Goal: Task Accomplishment & Management: Manage account settings

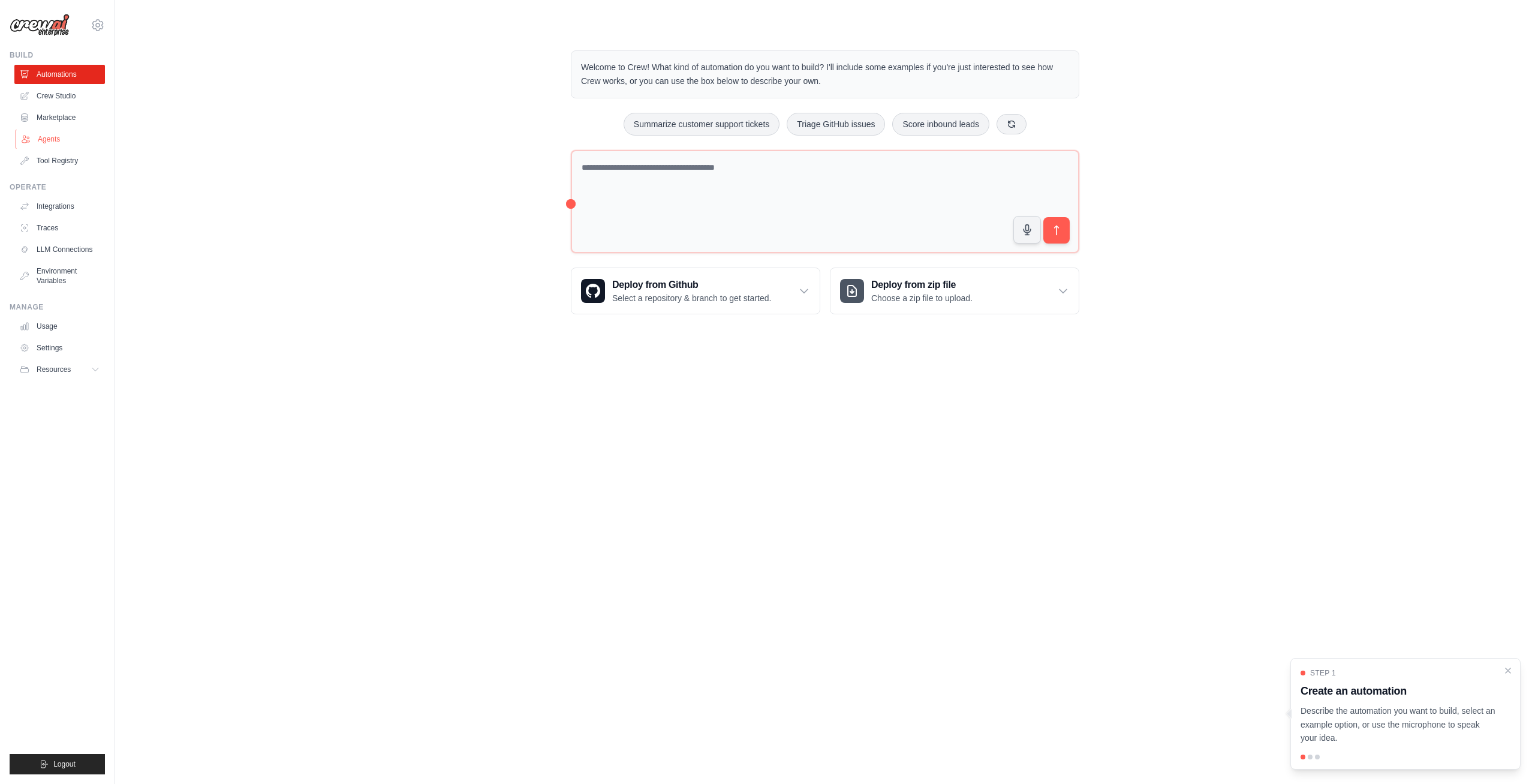
click at [47, 140] on link "Agents" at bounding box center [60, 139] width 91 height 19
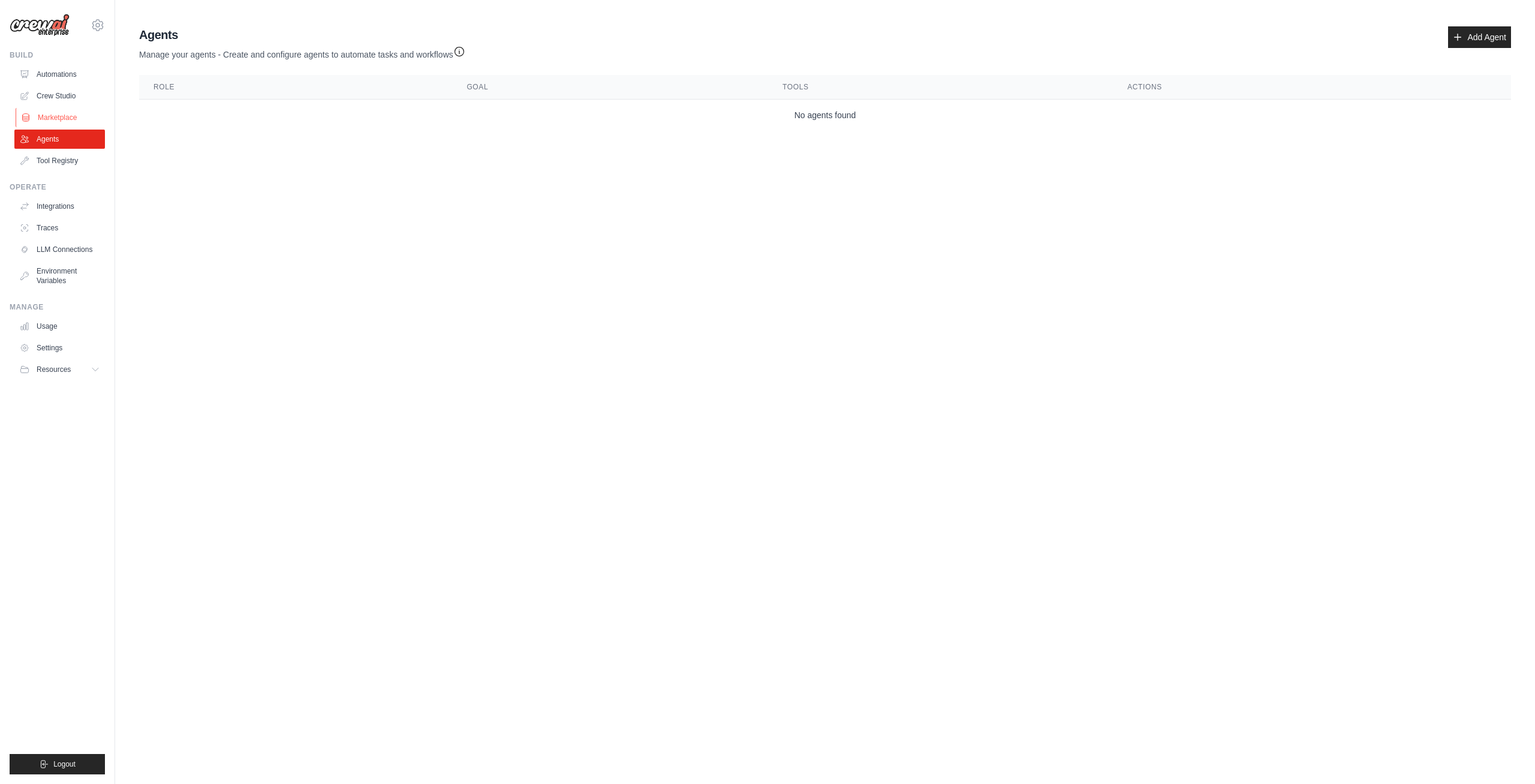
click at [49, 115] on link "Marketplace" at bounding box center [60, 117] width 91 height 19
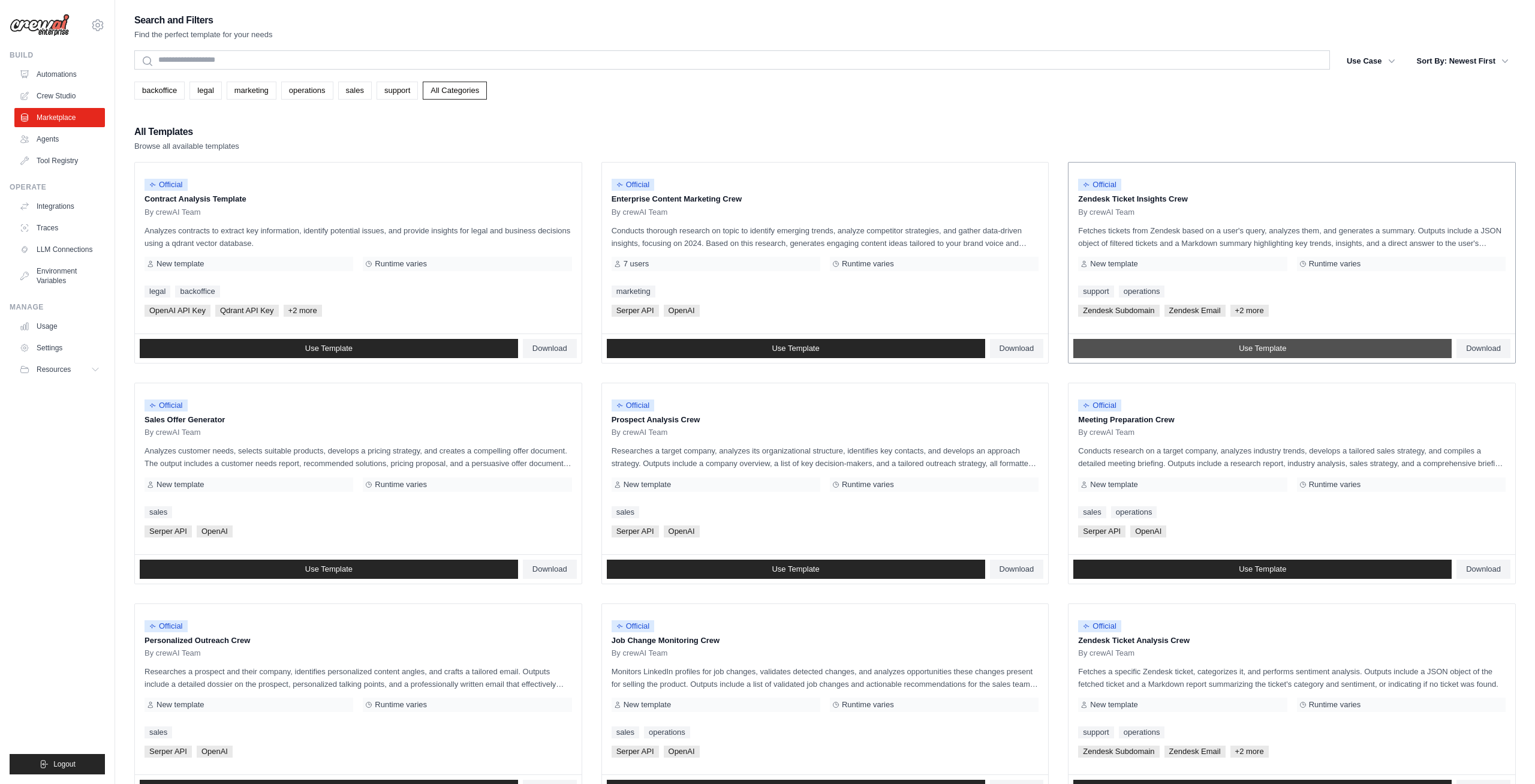
click at [1311, 352] on link "Use Template" at bounding box center [1263, 349] width 379 height 19
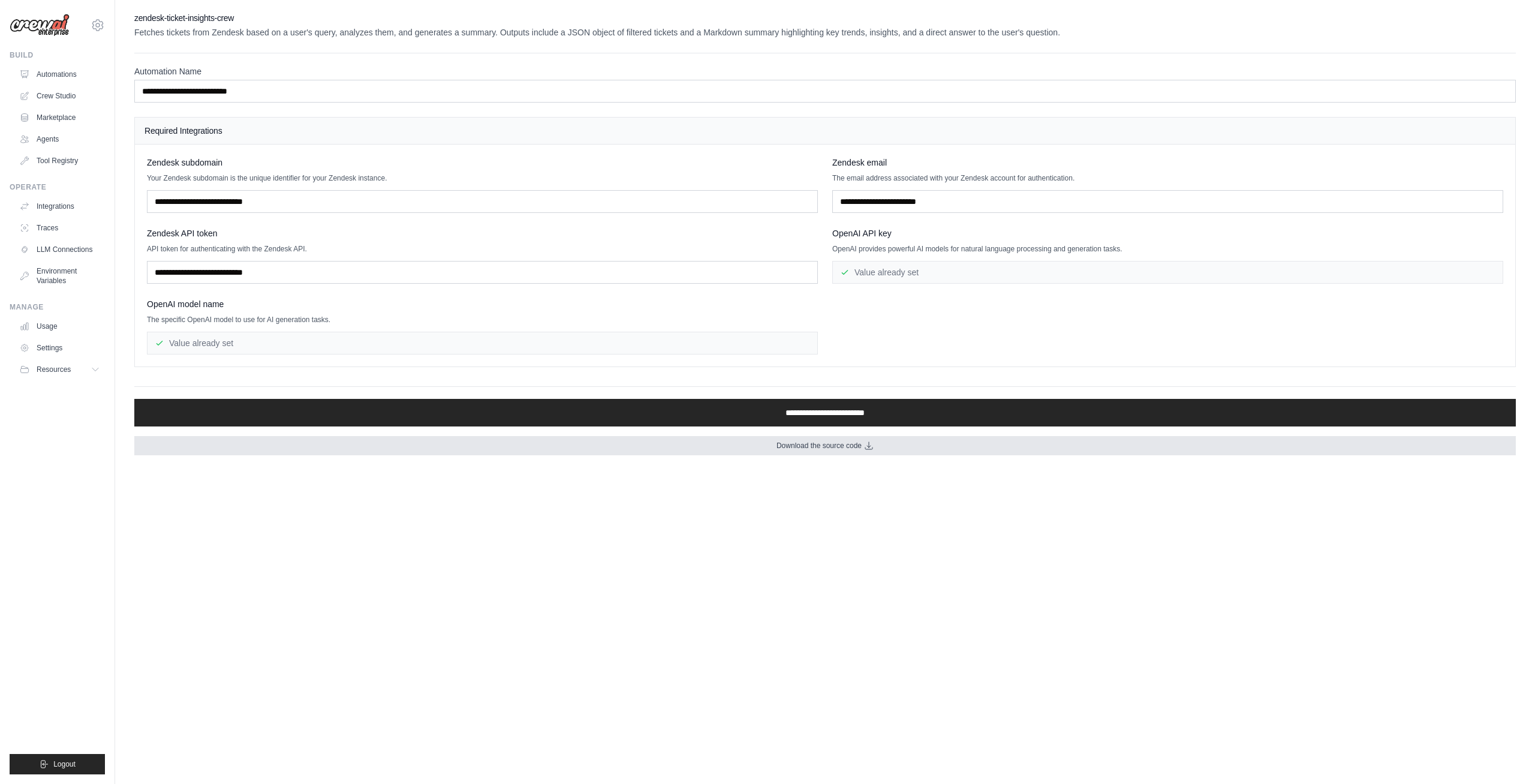
click at [825, 441] on span "Download the source code" at bounding box center [819, 445] width 85 height 10
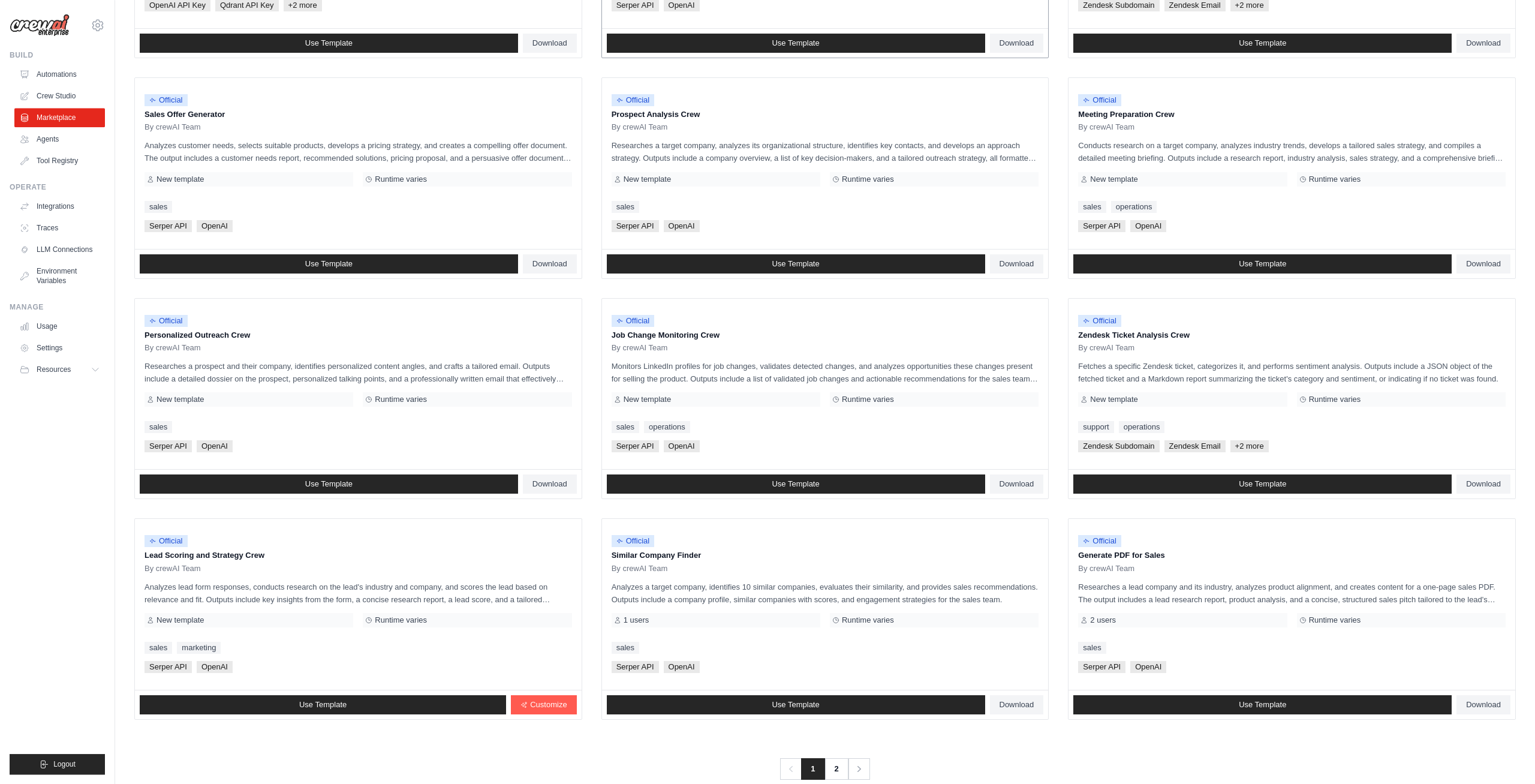
scroll to position [324, 0]
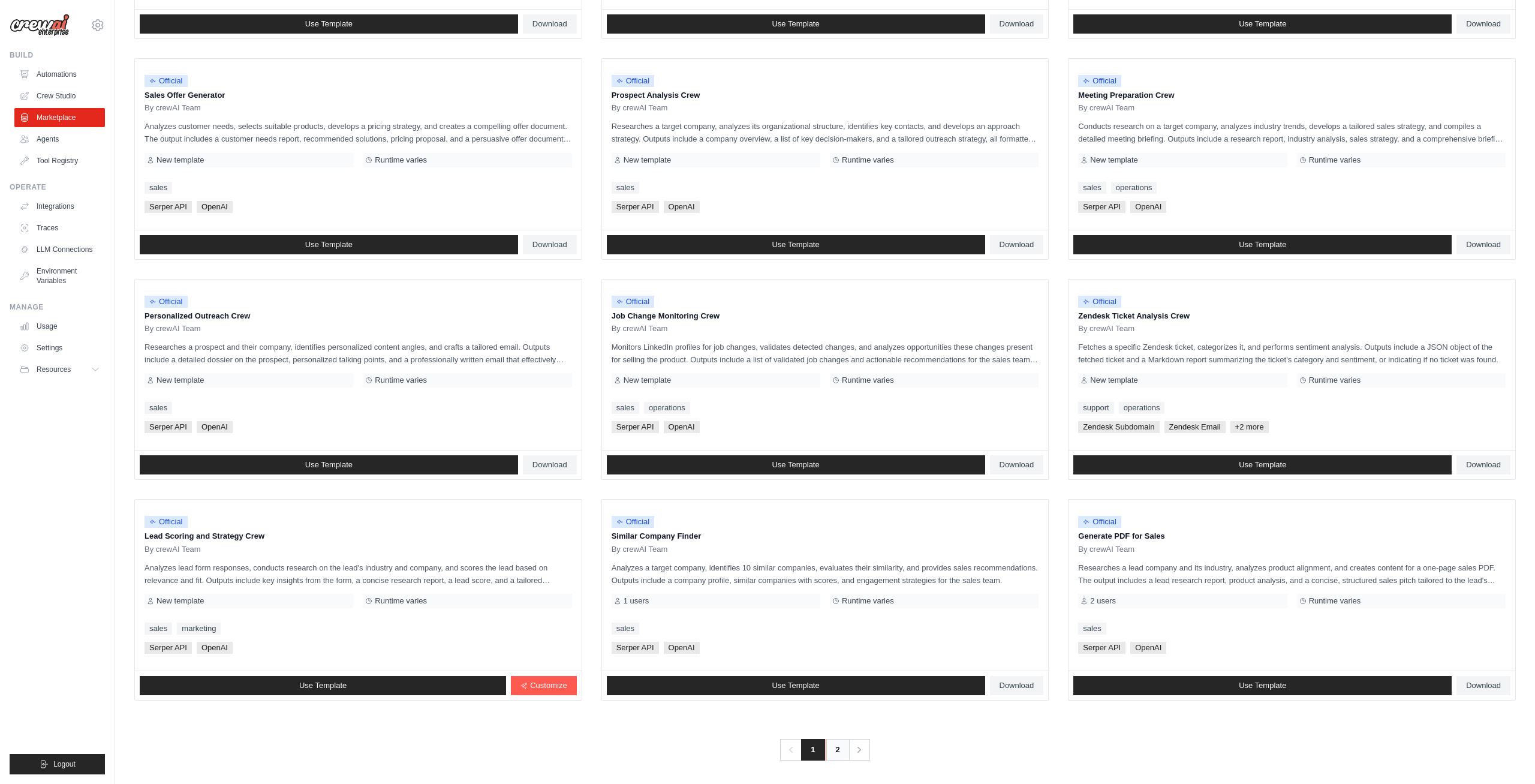
click at [838, 747] on link "2" at bounding box center [838, 749] width 24 height 21
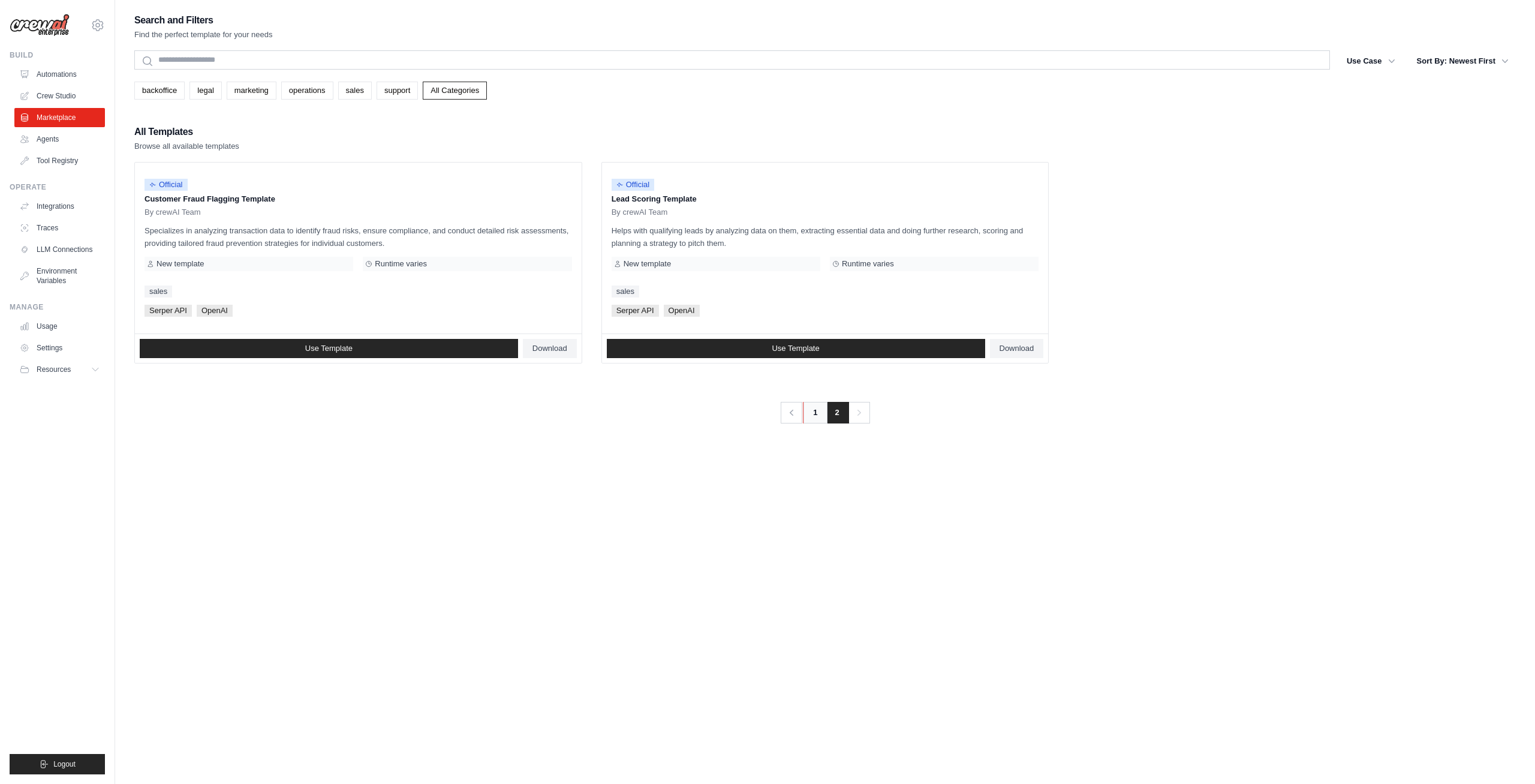
click at [814, 408] on link "1" at bounding box center [815, 412] width 24 height 21
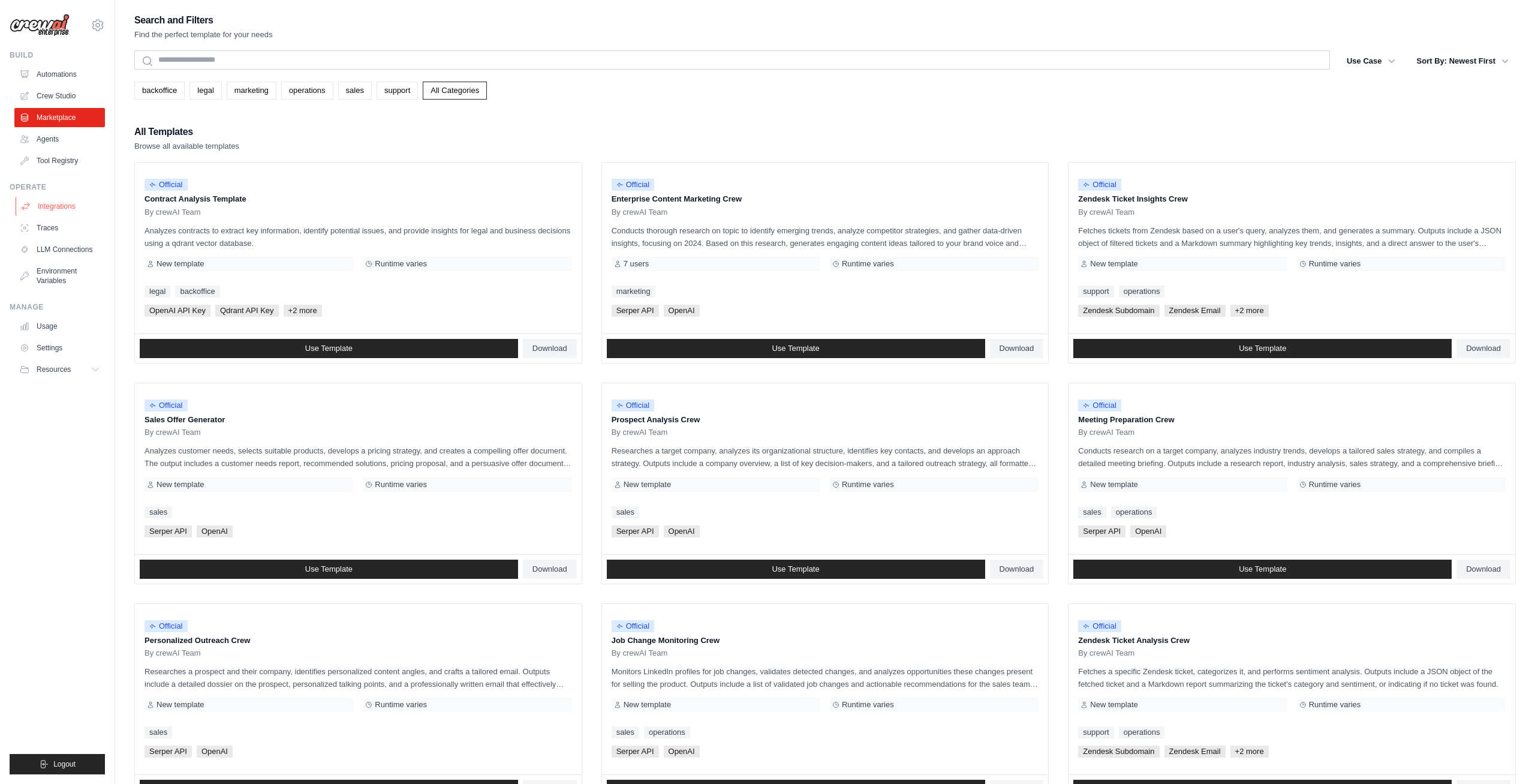
click at [47, 205] on link "Integrations" at bounding box center [60, 206] width 91 height 19
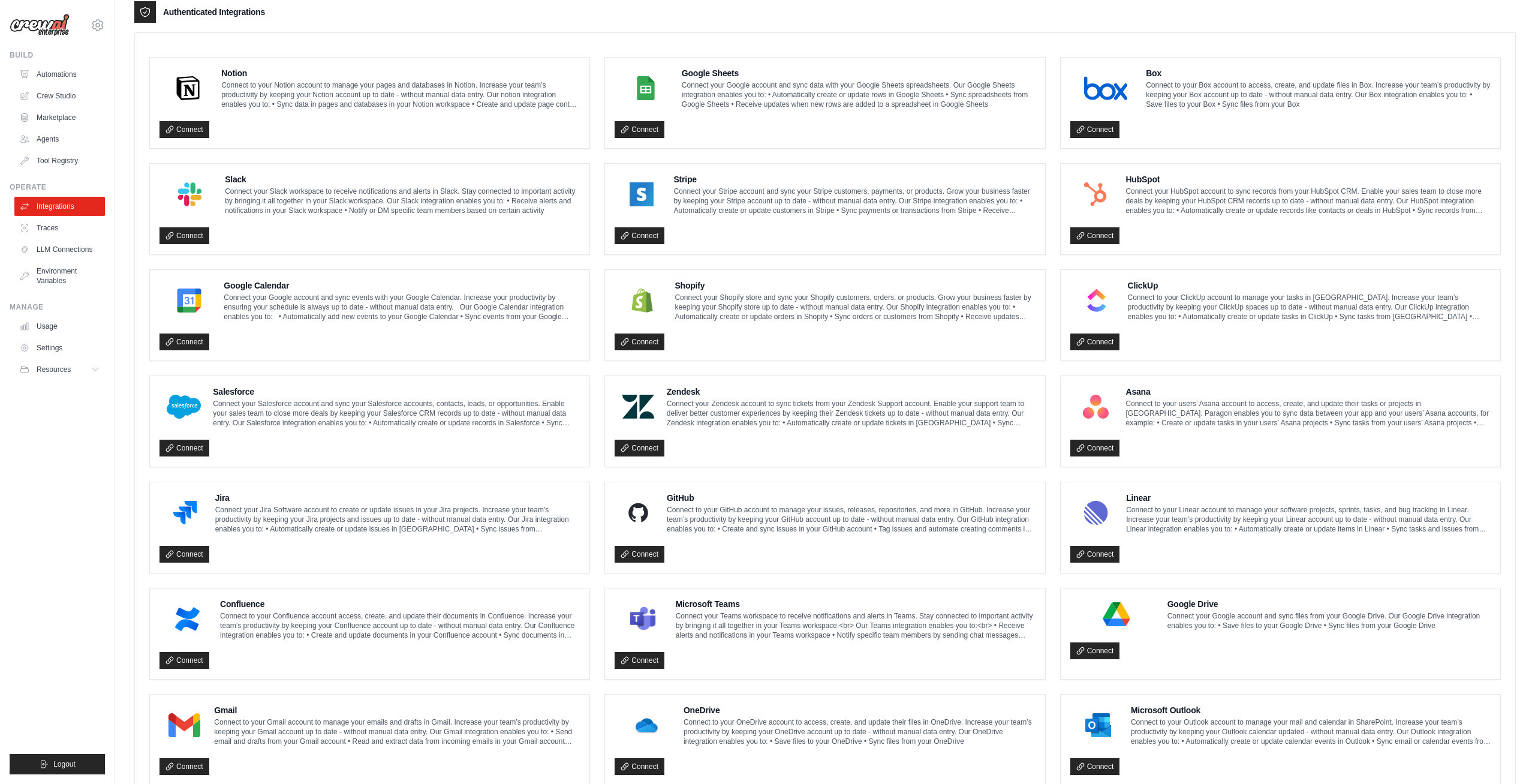
scroll to position [337, 0]
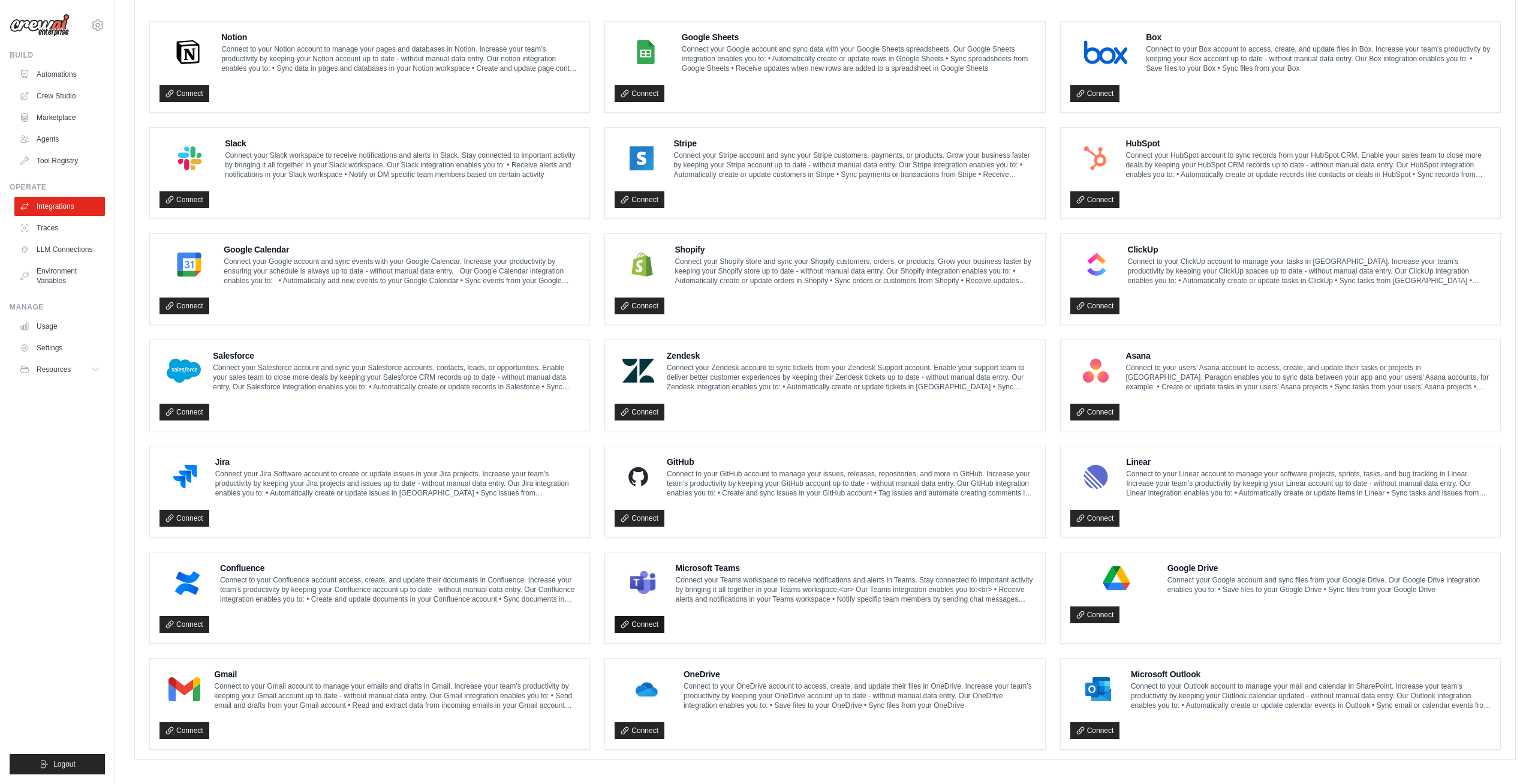
click at [635, 620] on link "Connect" at bounding box center [640, 624] width 50 height 17
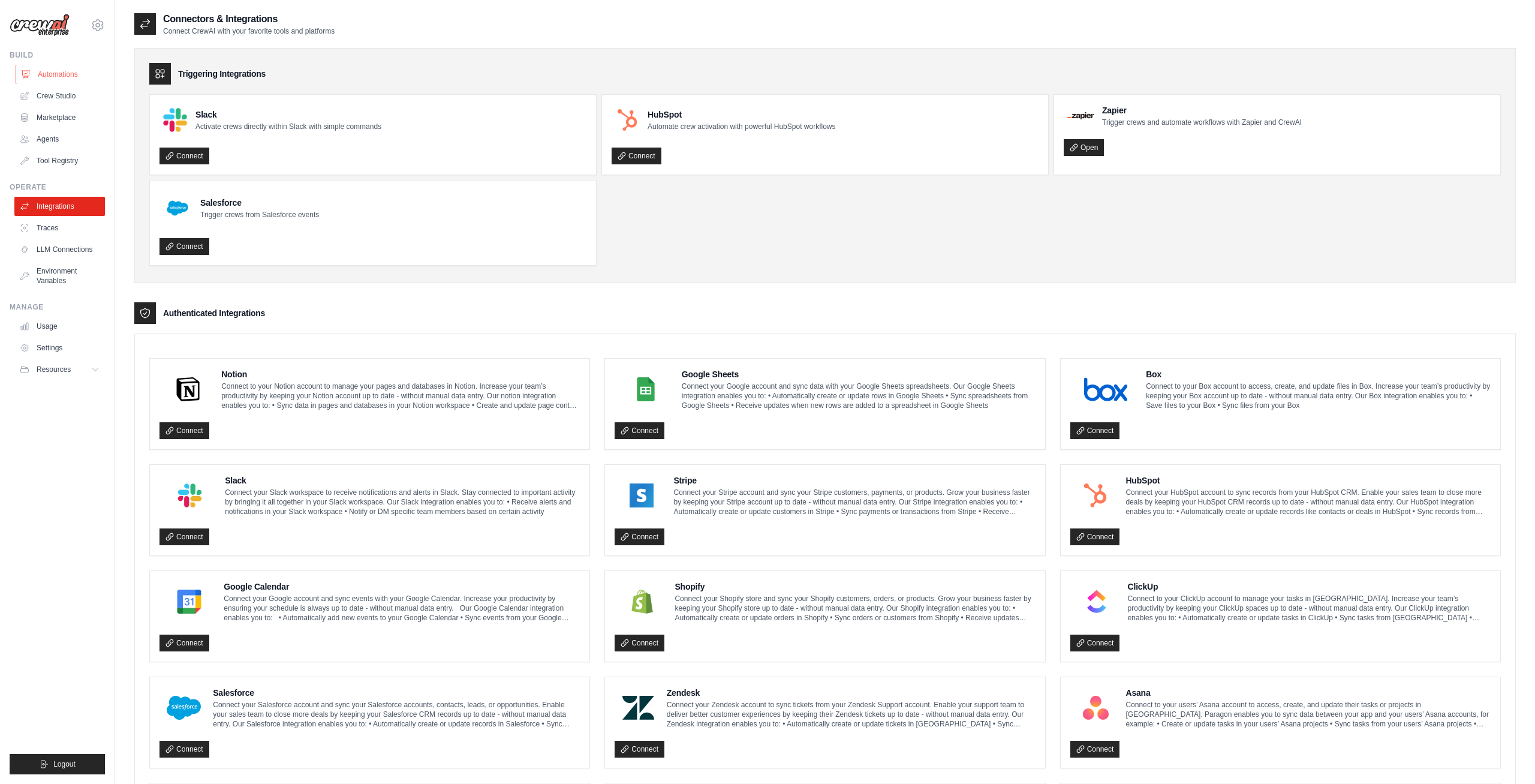
click at [56, 72] on link "Automations" at bounding box center [60, 74] width 91 height 19
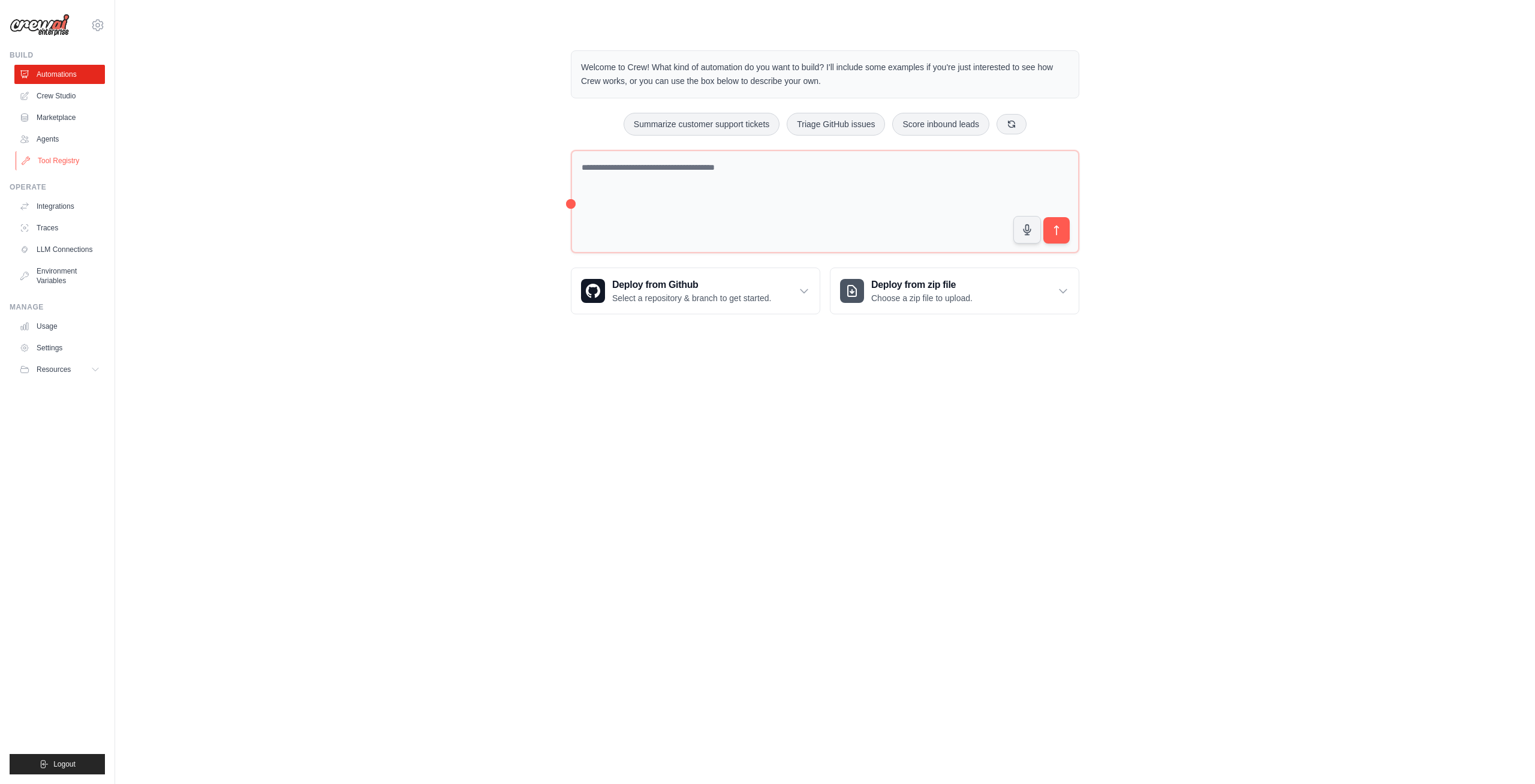
click at [58, 159] on link "Tool Registry" at bounding box center [60, 161] width 91 height 19
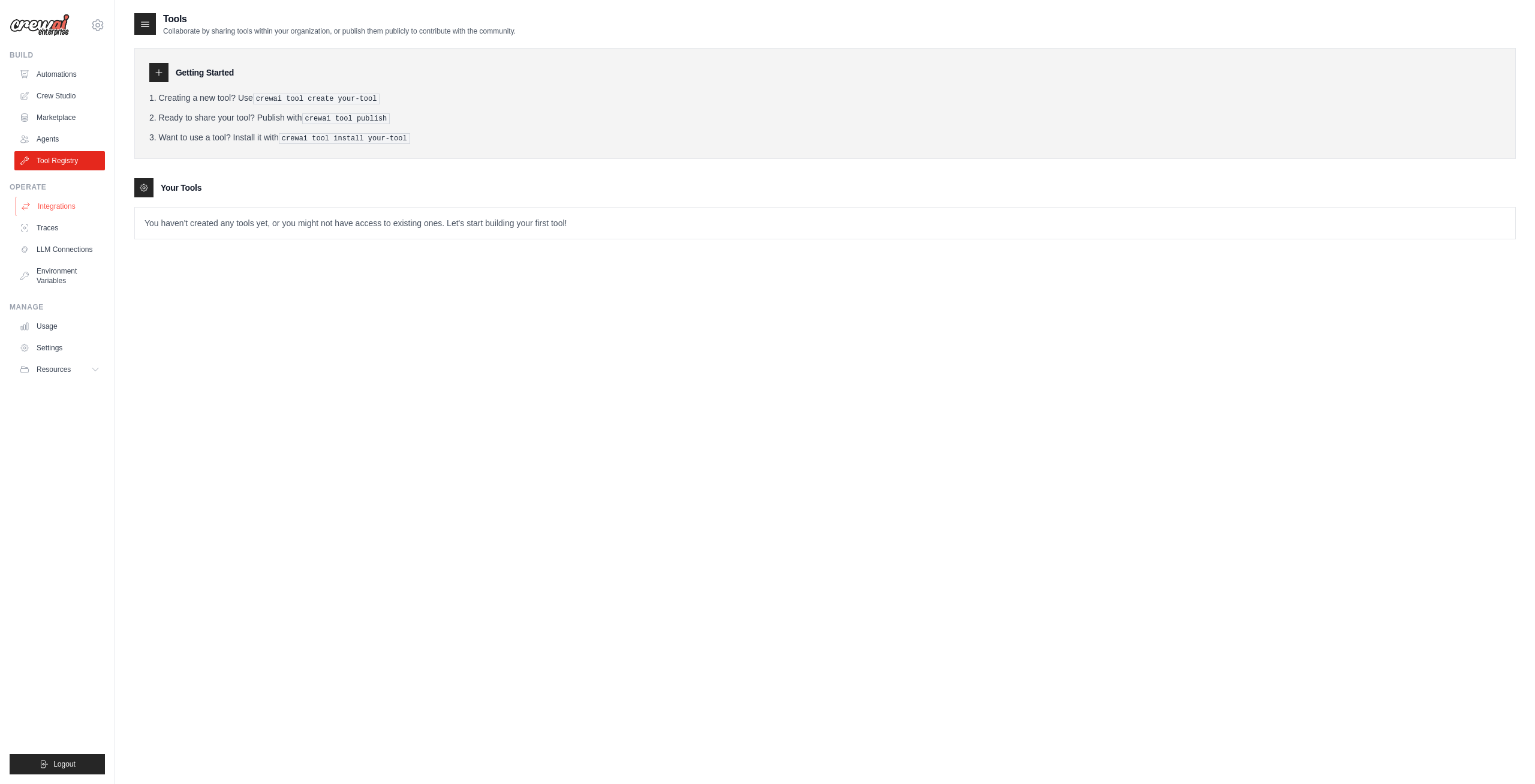
click at [60, 206] on link "Integrations" at bounding box center [60, 206] width 91 height 19
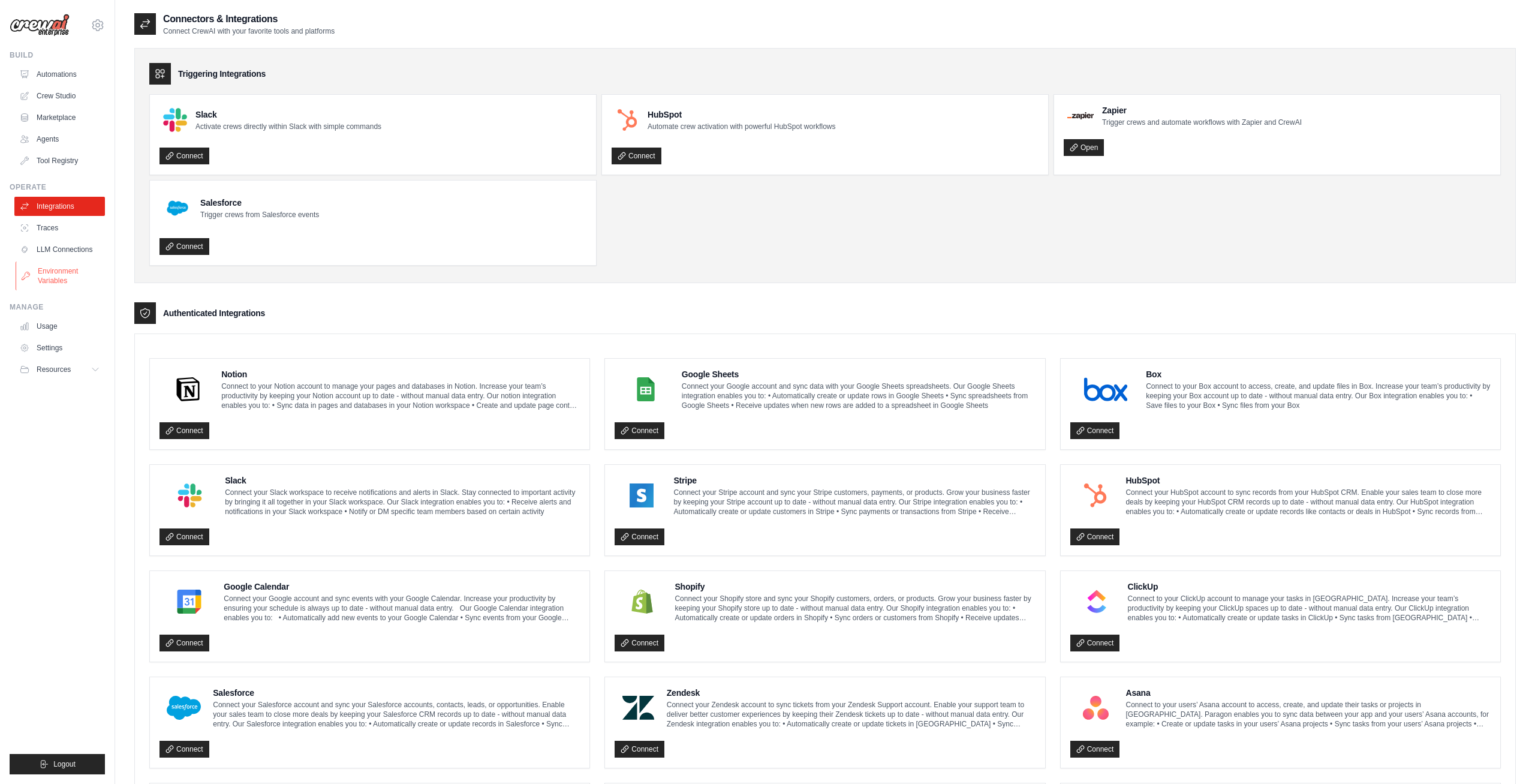
click at [57, 276] on link "Environment Variables" at bounding box center [60, 276] width 91 height 29
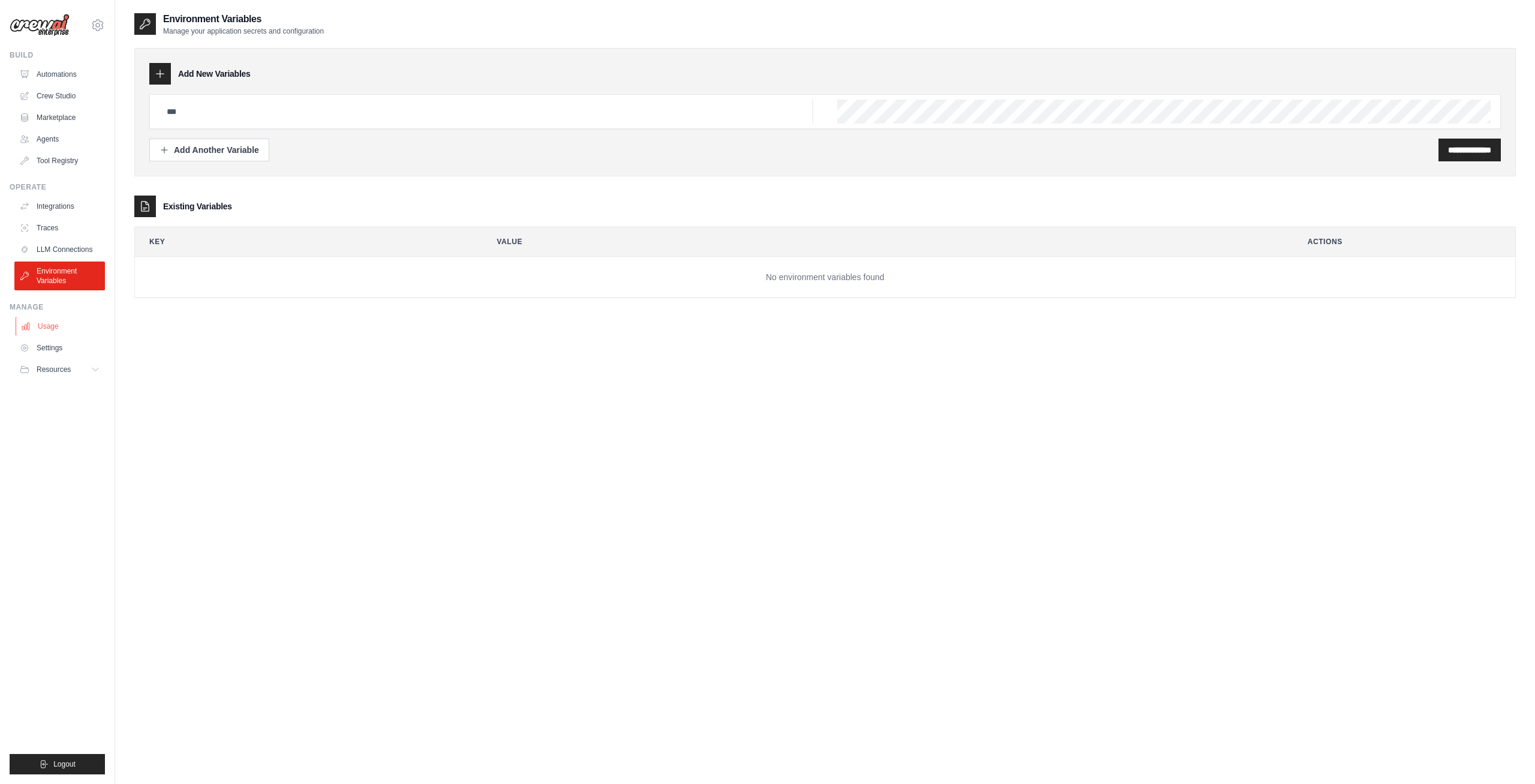
click at [46, 325] on link "Usage" at bounding box center [60, 326] width 91 height 19
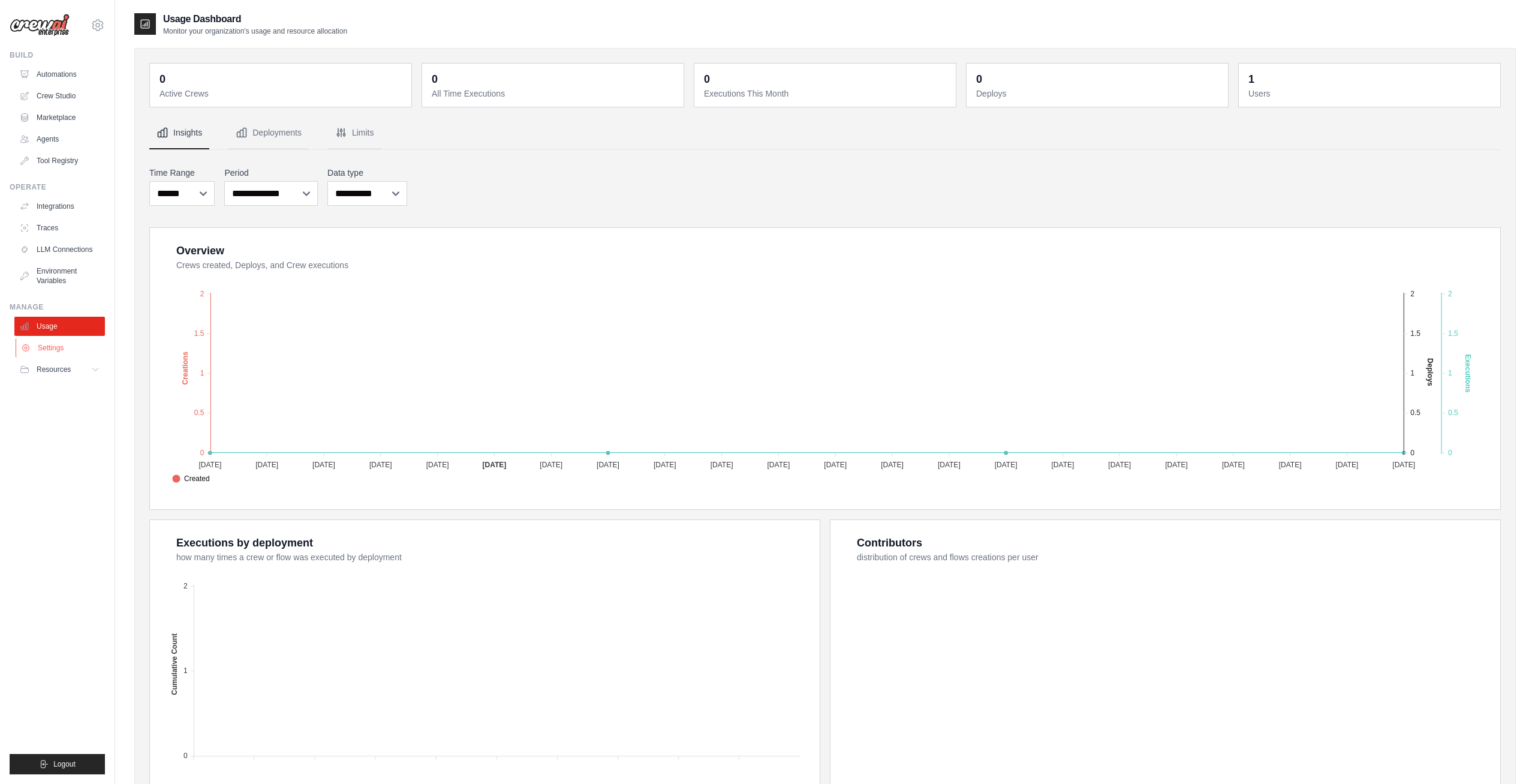
click at [56, 351] on link "Settings" at bounding box center [60, 348] width 91 height 19
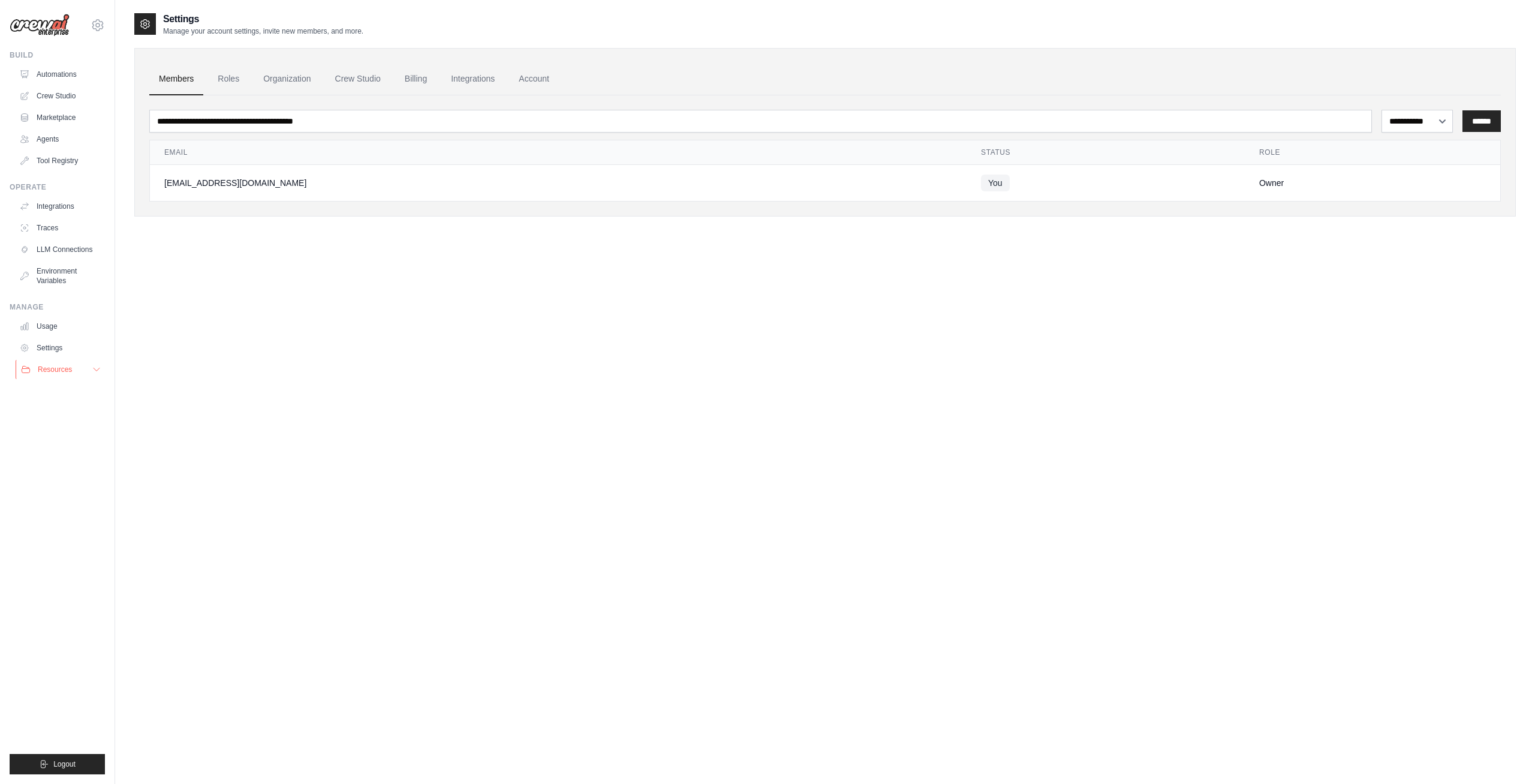
click at [56, 374] on button "Resources" at bounding box center [60, 369] width 91 height 19
click at [224, 77] on link "Roles" at bounding box center [228, 79] width 41 height 32
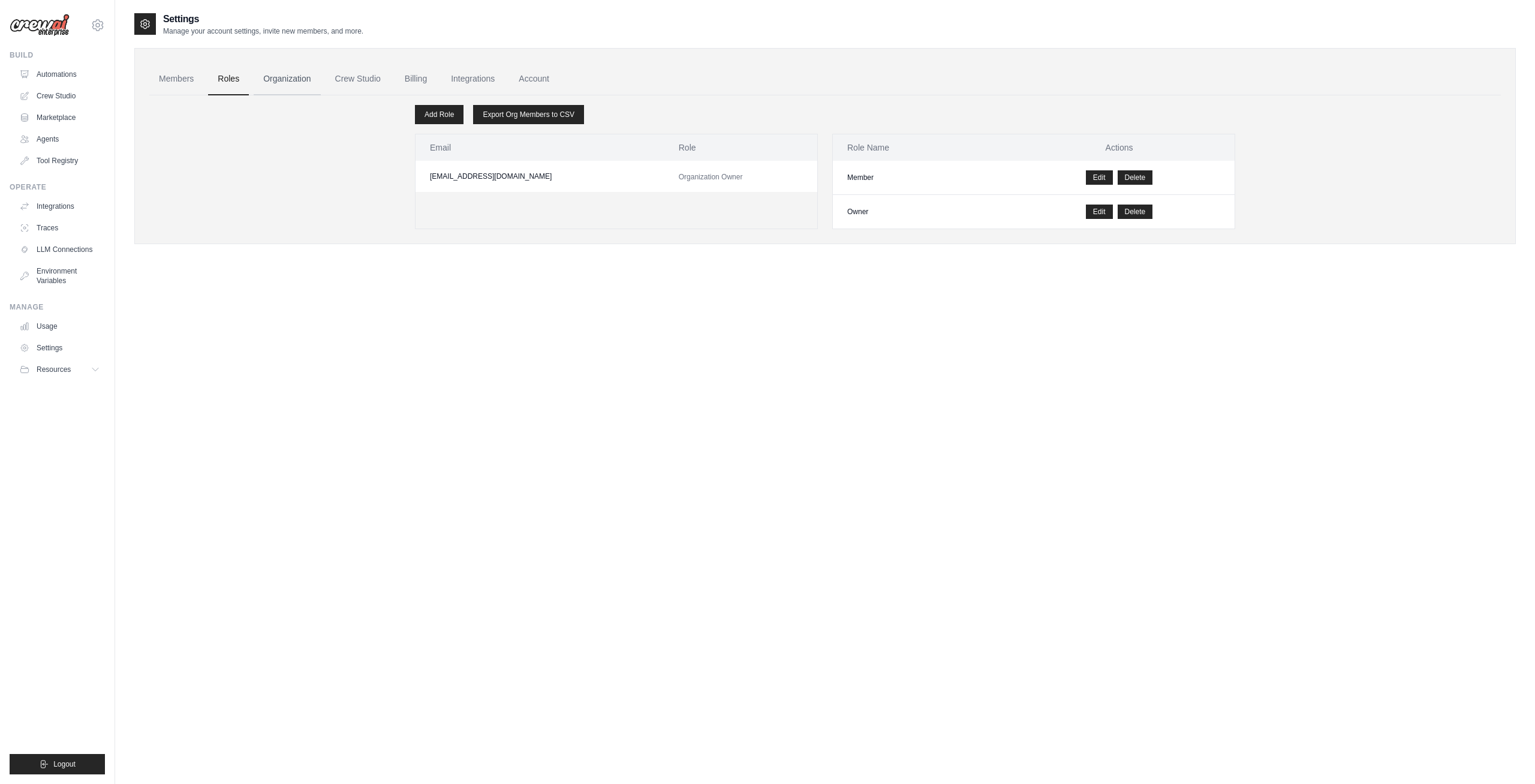
click at [292, 80] on link "Organization" at bounding box center [287, 79] width 66 height 32
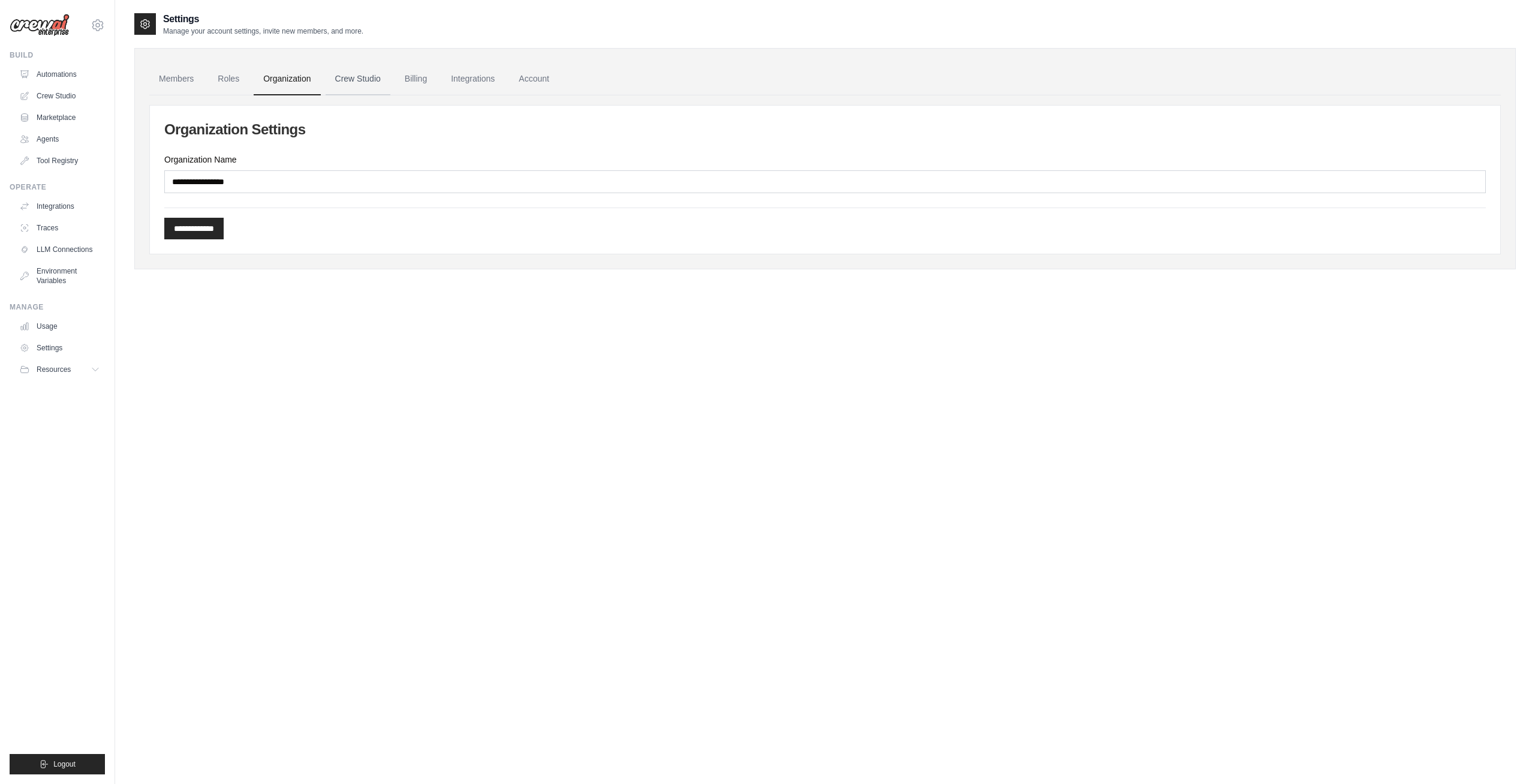
click at [354, 82] on link "Crew Studio" at bounding box center [358, 79] width 65 height 32
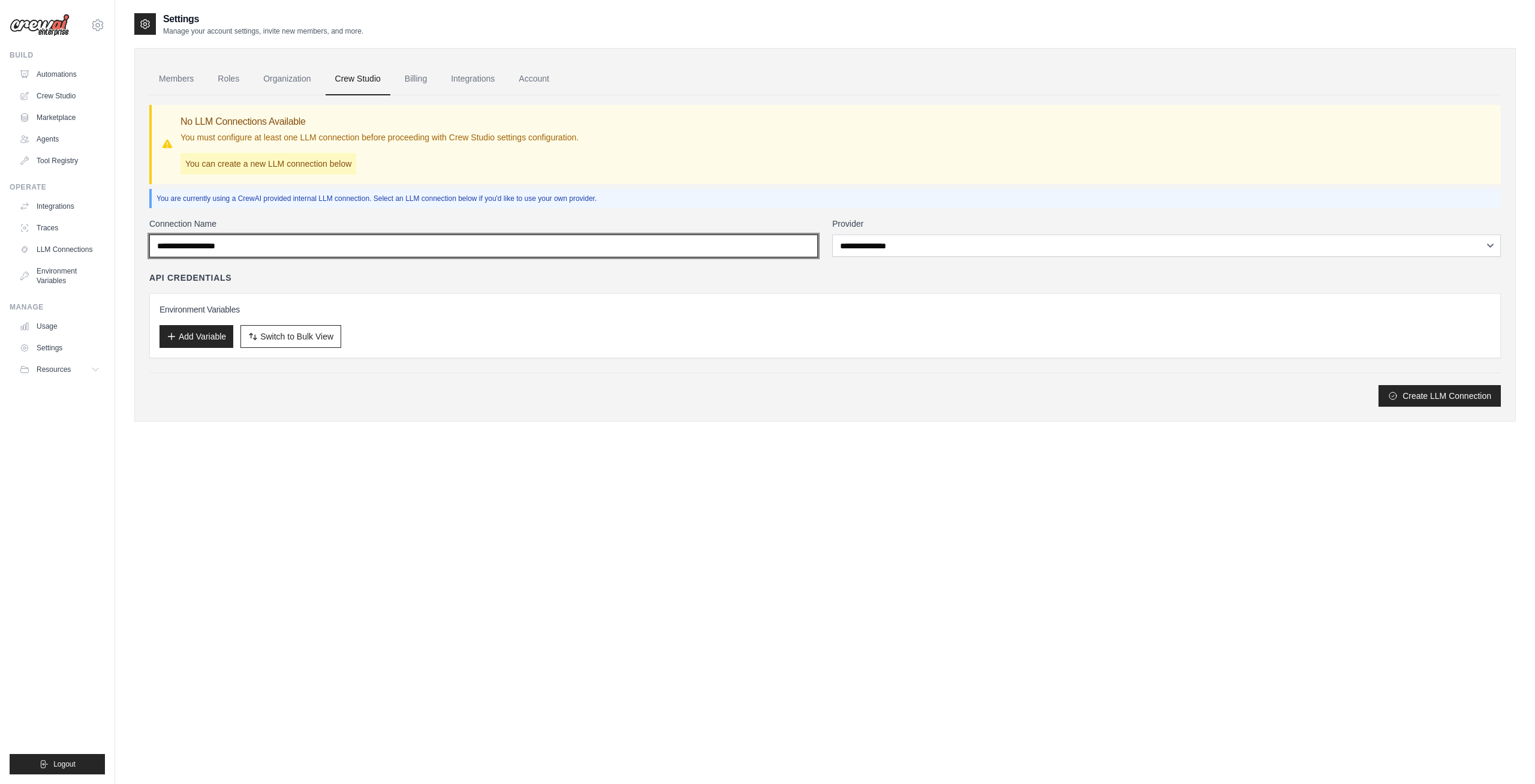
click at [607, 250] on input "Connection Name" at bounding box center [483, 245] width 668 height 23
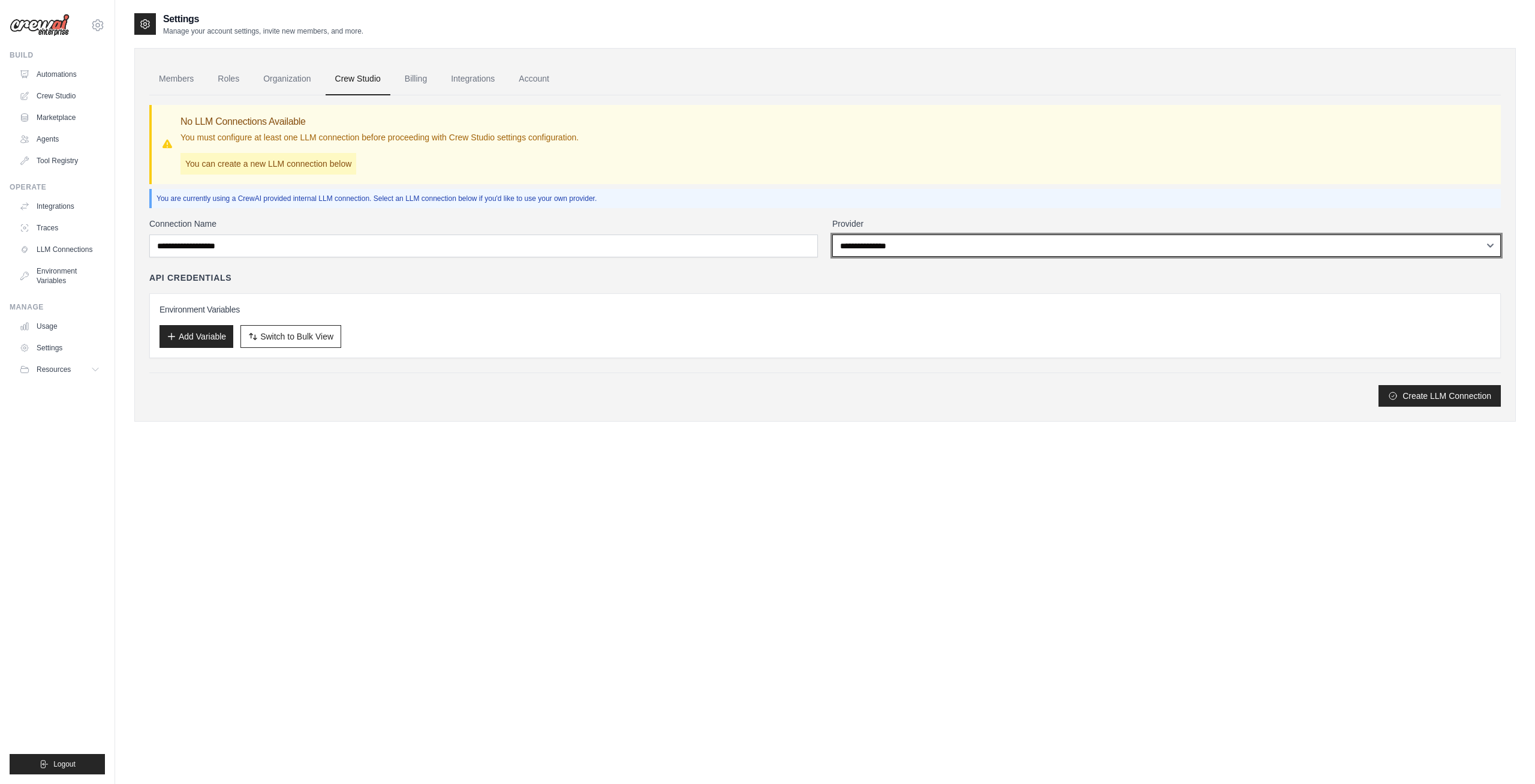
click at [833, 234] on select "**********" at bounding box center [1167, 245] width 668 height 22
select select "******"
click option "******" at bounding box center [0, 0] width 0 height 0
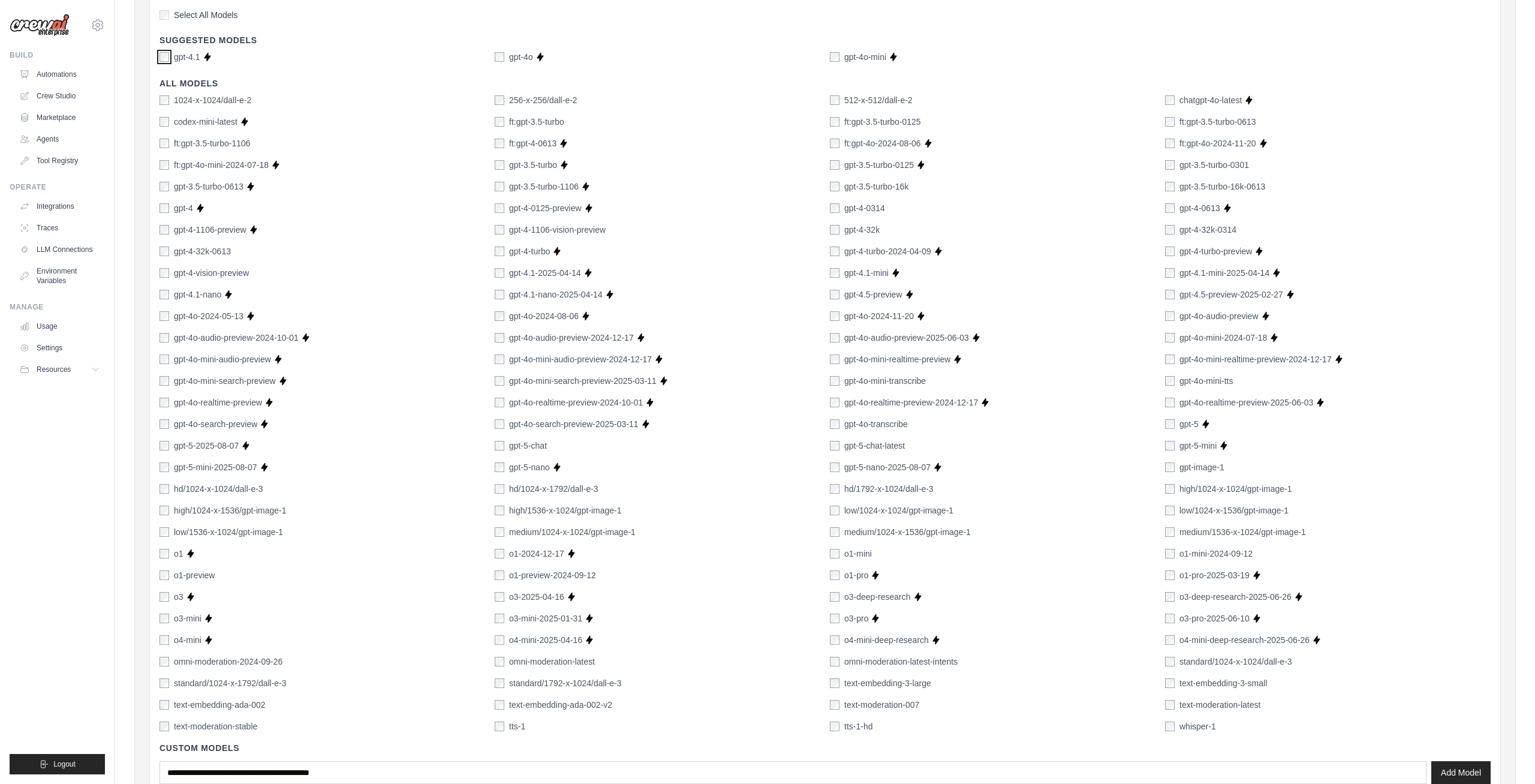
scroll to position [486, 0]
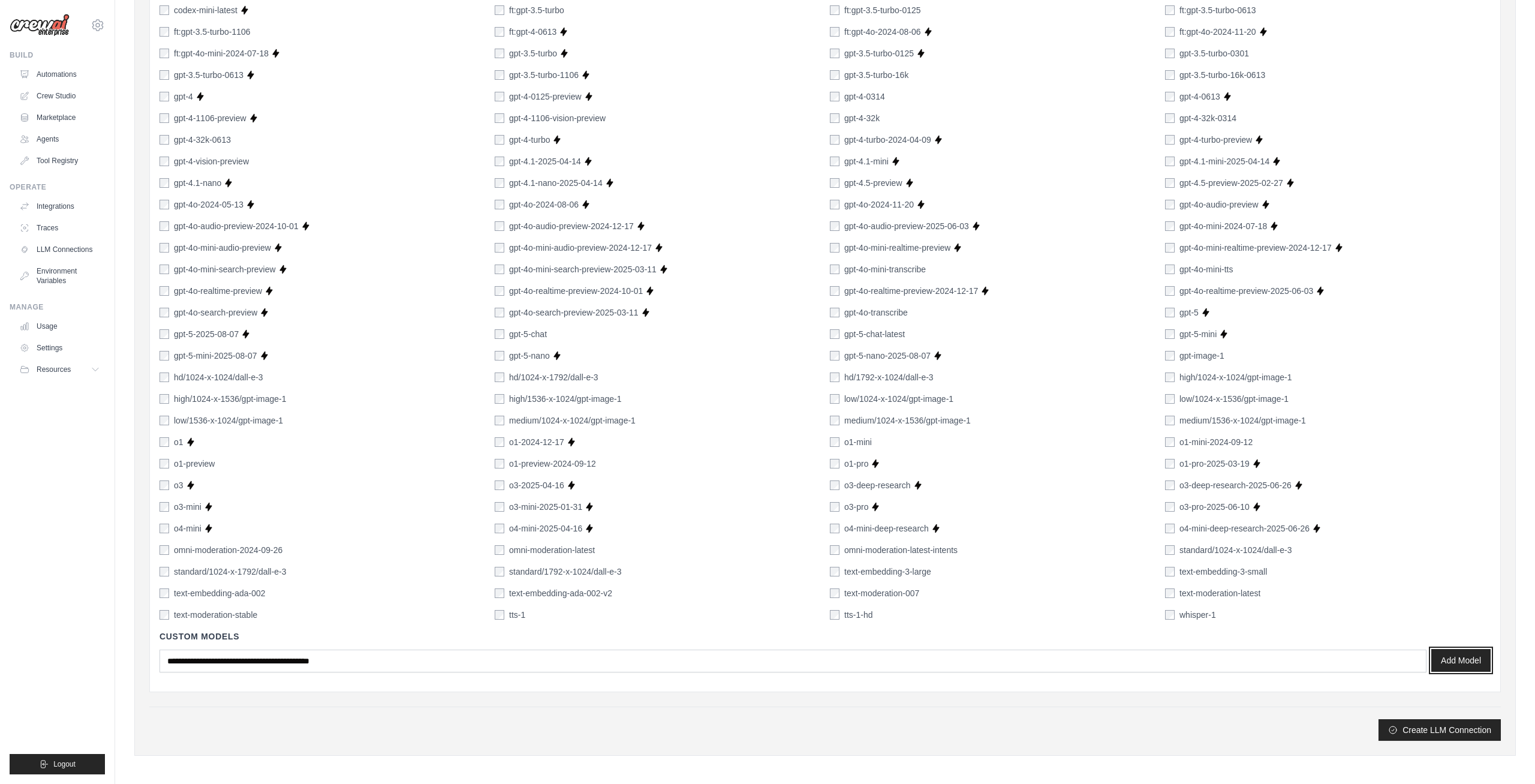
click at [1464, 659] on button "Add Model" at bounding box center [1461, 660] width 60 height 23
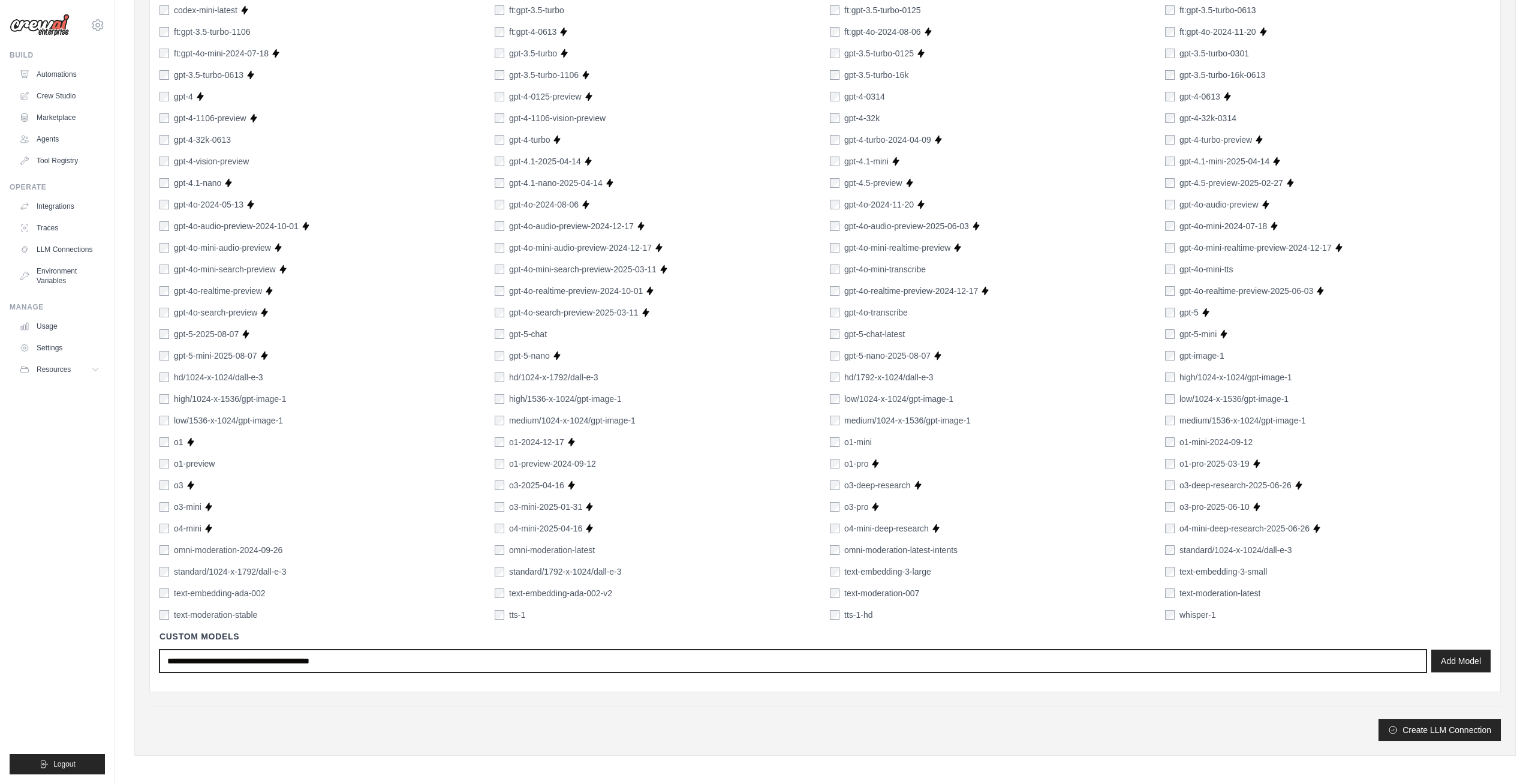
click at [264, 662] on input "text" at bounding box center [793, 660] width 1267 height 23
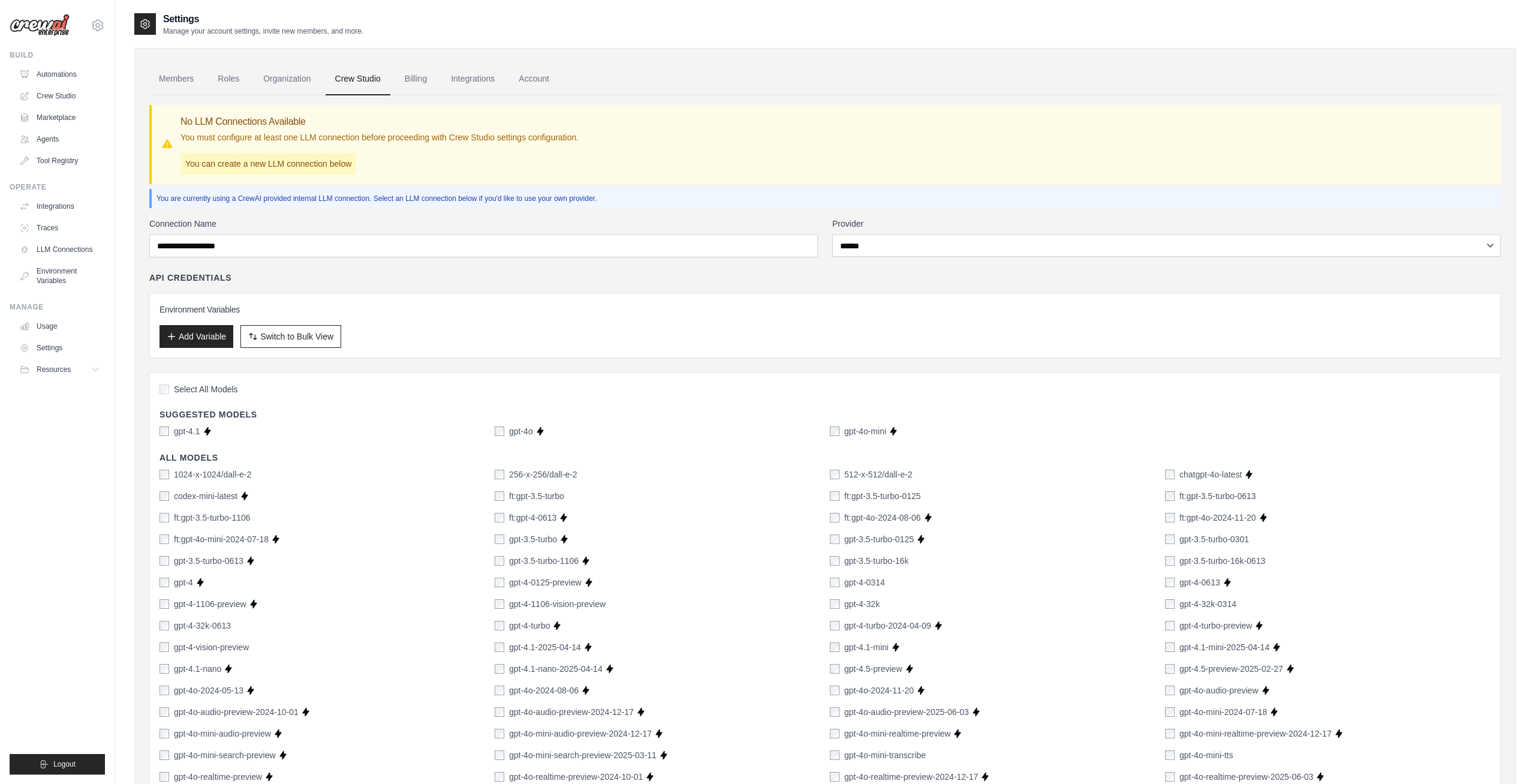
scroll to position [0, 0]
click at [207, 330] on button "Add Variable" at bounding box center [196, 335] width 74 height 23
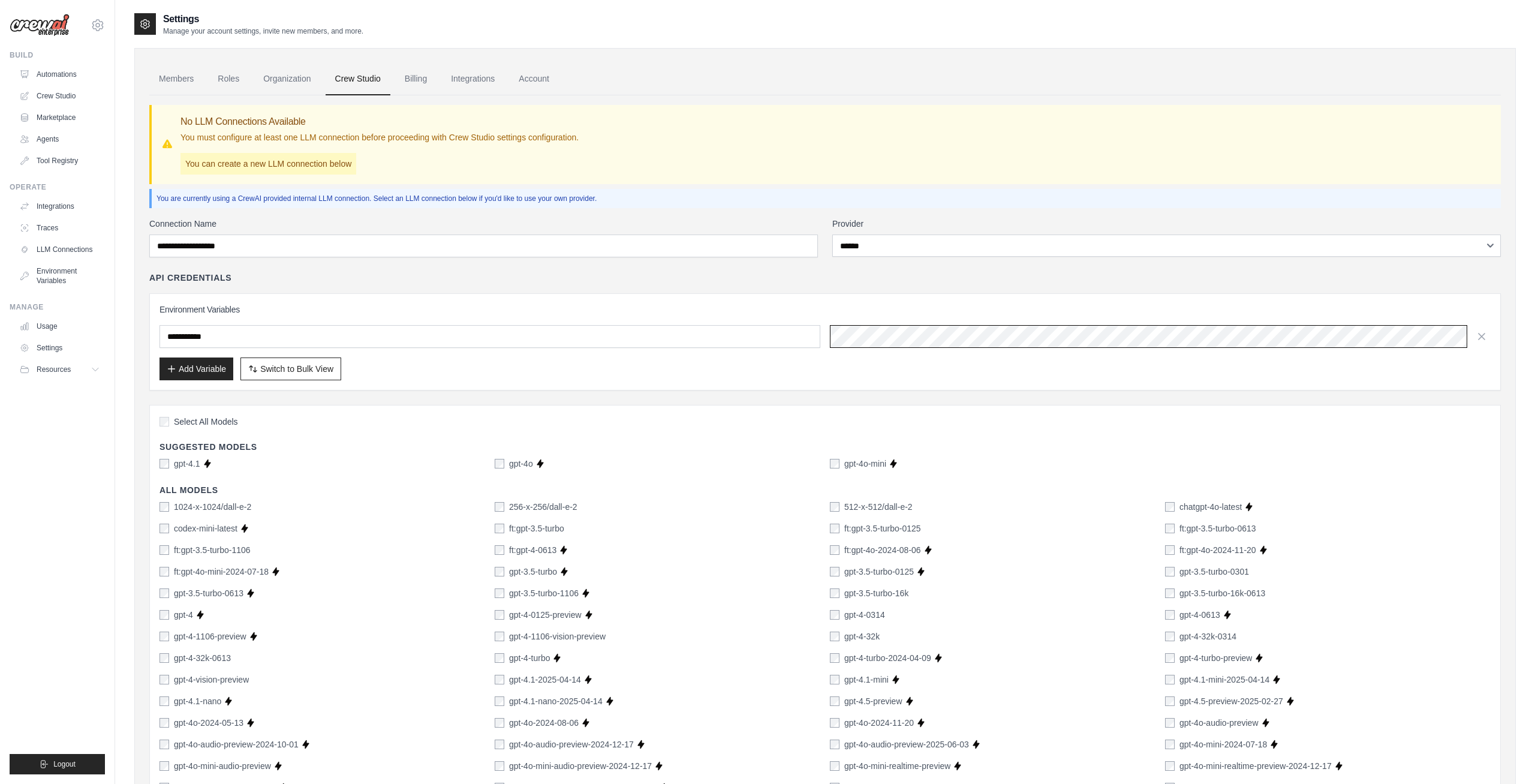
click at [976, 335] on div at bounding box center [1160, 336] width 661 height 23
click at [413, 71] on link "Billing" at bounding box center [416, 79] width 41 height 32
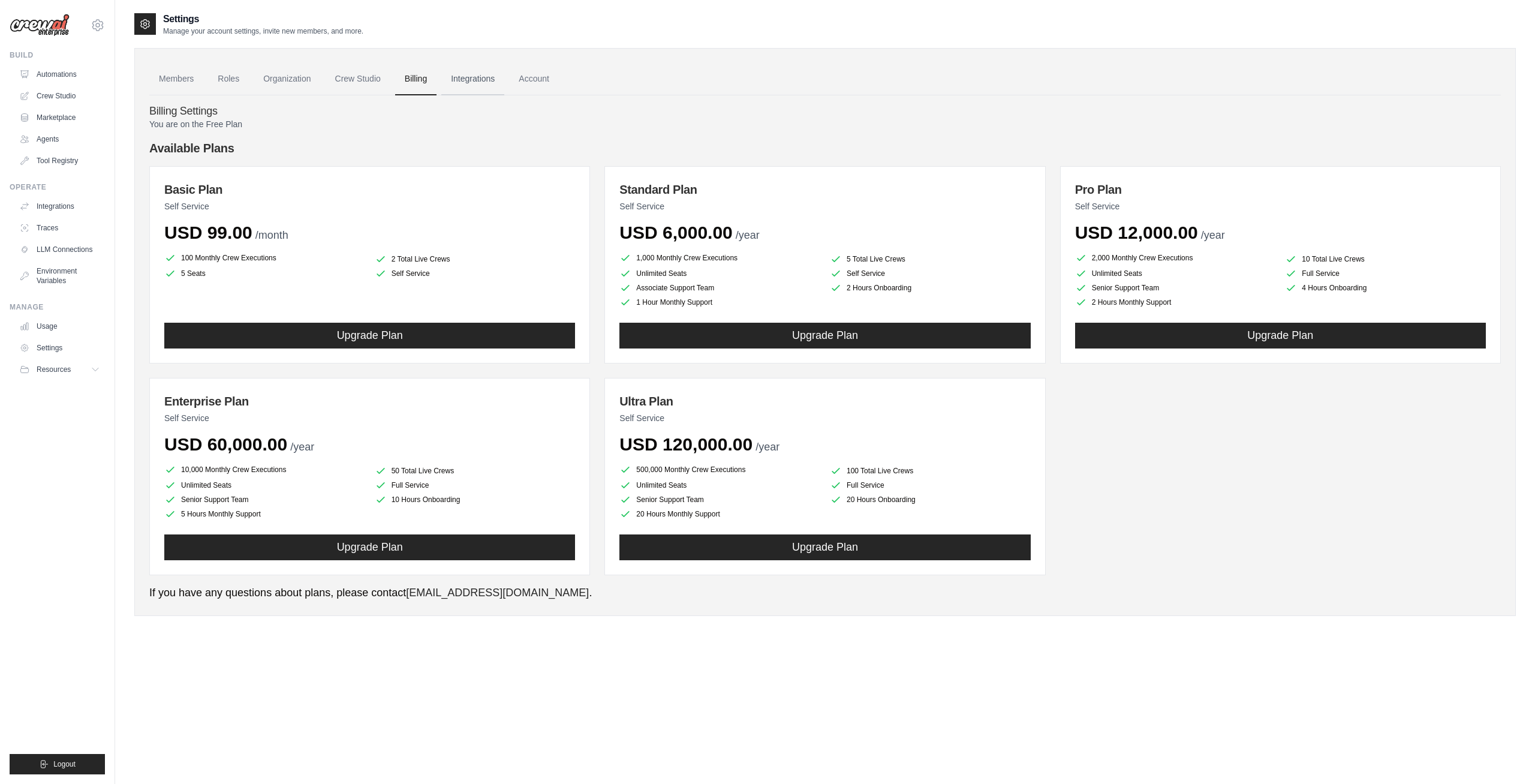
click at [475, 87] on link "Integrations" at bounding box center [472, 79] width 63 height 32
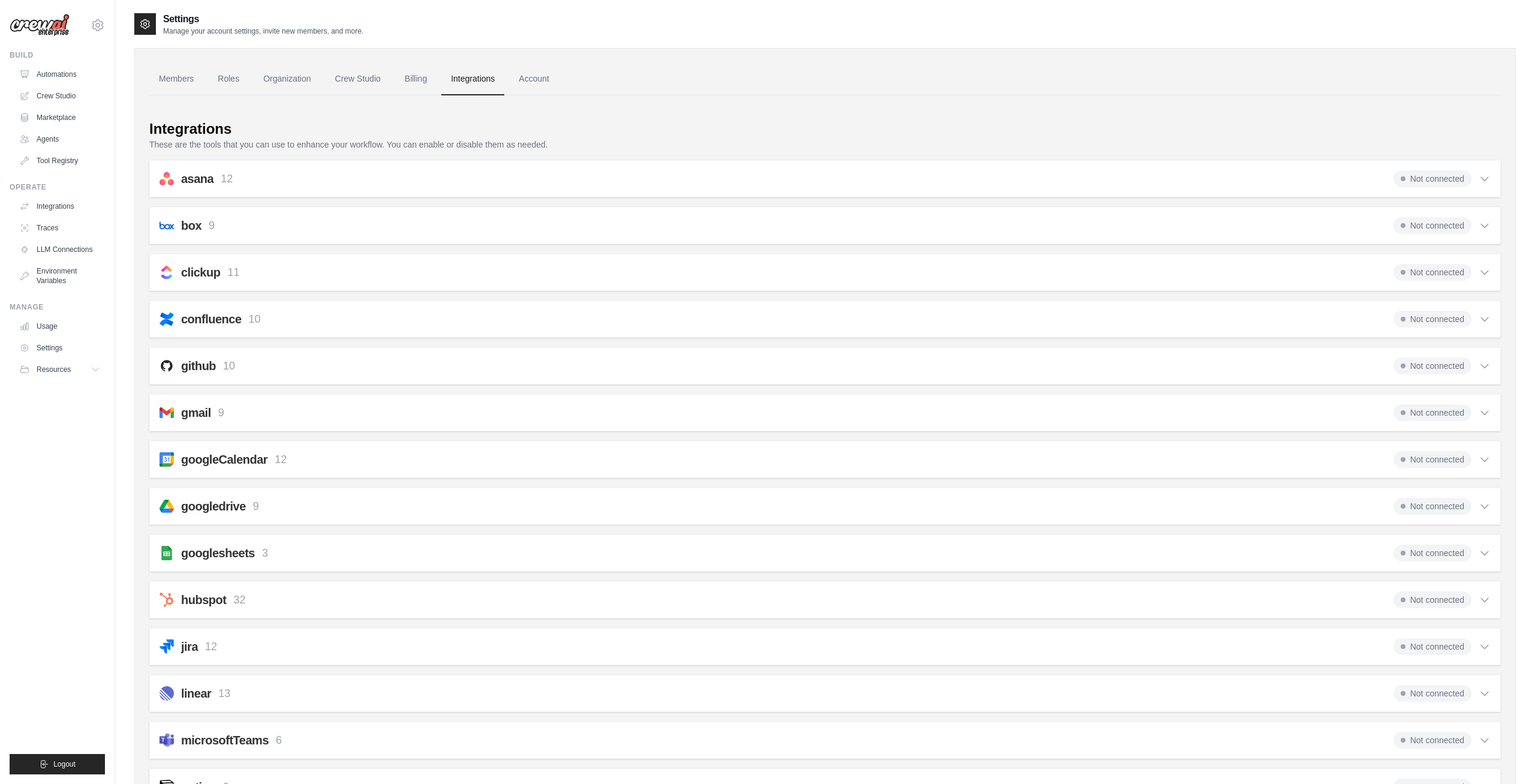
scroll to position [63, 0]
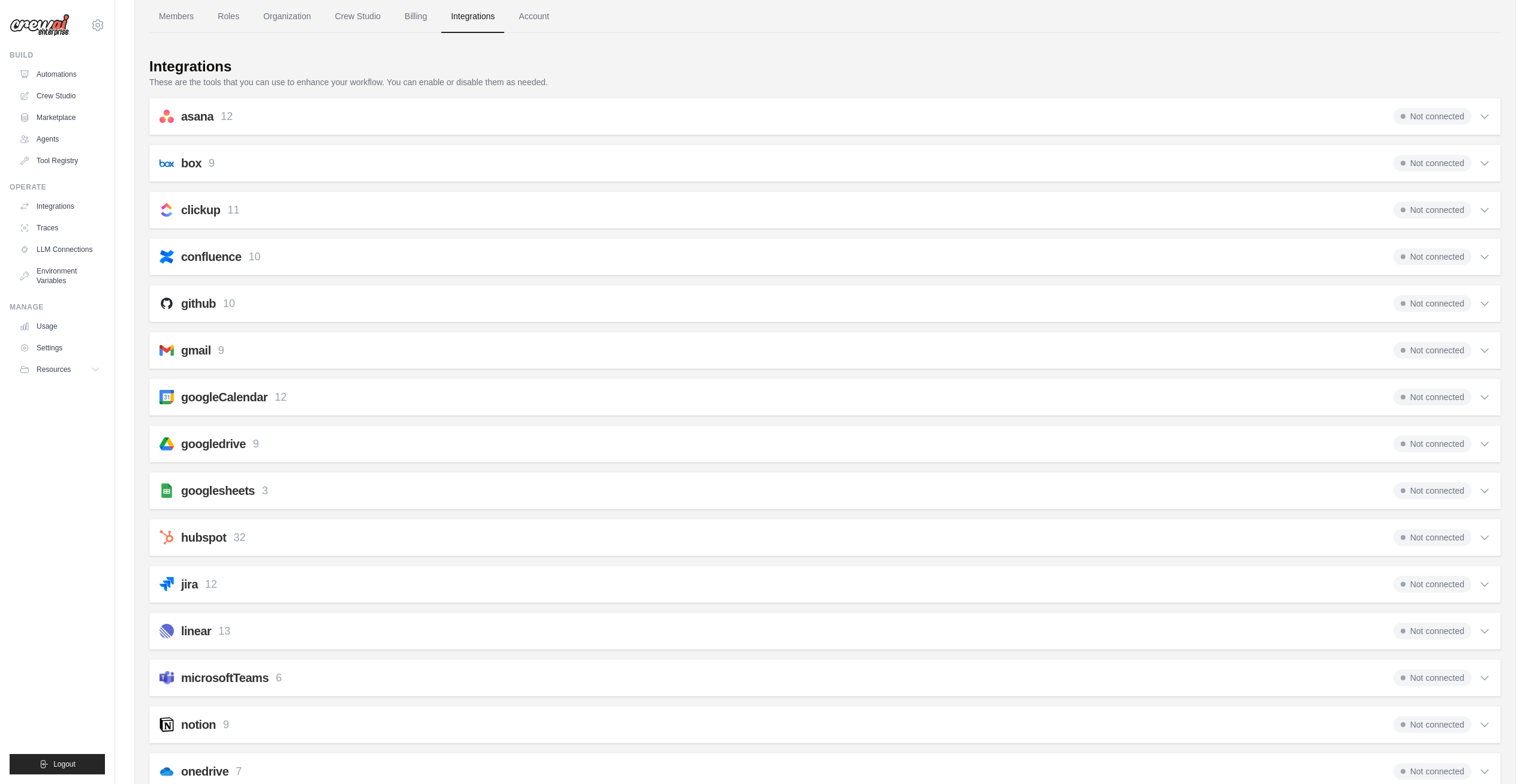
click at [213, 670] on h2 "microsoftTeams" at bounding box center [225, 677] width 88 height 17
